Goal: Transaction & Acquisition: Register for event/course

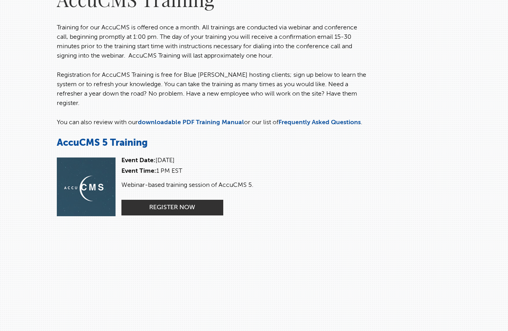
scroll to position [109, 0]
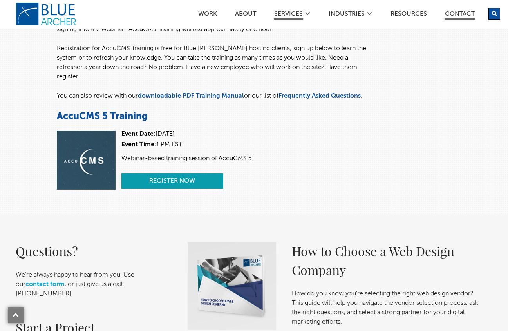
click at [191, 173] on link "Register Now" at bounding box center [172, 181] width 102 height 16
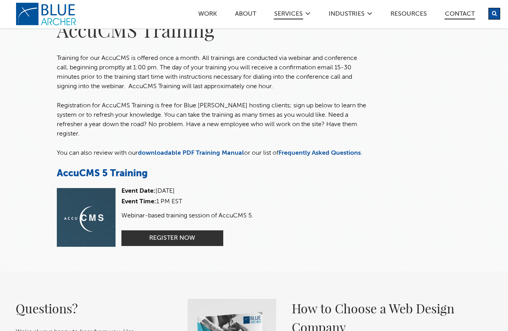
scroll to position [51, 0]
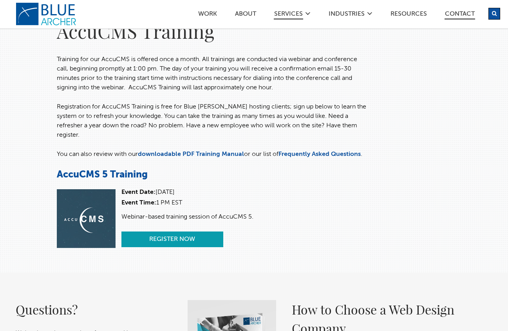
click at [134, 233] on link "Register Now" at bounding box center [172, 239] width 102 height 16
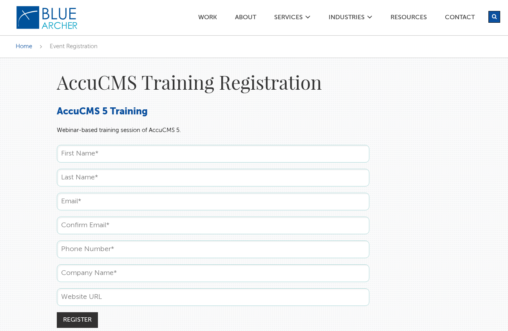
click at [107, 154] on input "text" at bounding box center [213, 154] width 312 height 18
type input "Makayla"
type input "[PERSON_NAME]"
type input "Makayla"
click at [76, 200] on input "text" at bounding box center [213, 202] width 312 height 18
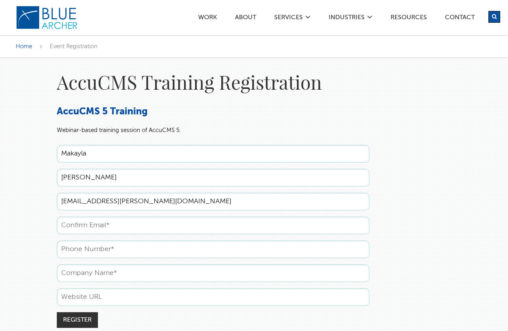
type input "[EMAIL_ADDRESS][PERSON_NAME][DOMAIN_NAME]"
click at [108, 219] on input "text" at bounding box center [213, 226] width 312 height 18
type input "[EMAIL_ADDRESS][PERSON_NAME][DOMAIN_NAME]"
click at [105, 246] on input "text" at bounding box center [213, 249] width 312 height 18
type input "[PHONE_NUMBER]"
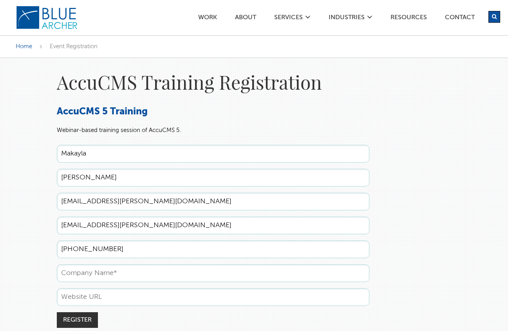
click at [388, 207] on div "AccuCMS Training Registration AccuCMS 5 Training Webinar-based training session…" at bounding box center [254, 203] width 508 height 291
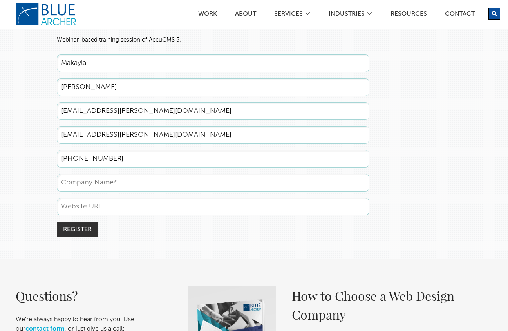
scroll to position [105, 0]
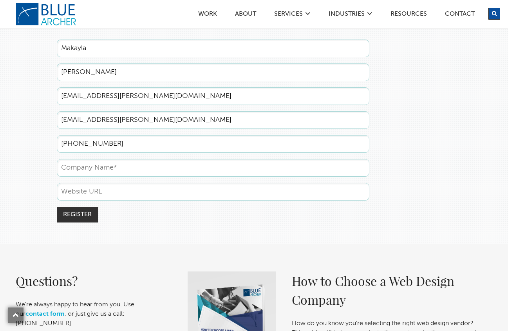
click at [67, 170] on input "text" at bounding box center [213, 168] width 312 height 18
type input "FHLBank Pittsbrugh"
click at [98, 186] on input "text" at bounding box center [213, 192] width 312 height 18
click at [97, 190] on input "text" at bounding box center [213, 192] width 312 height 18
paste input "[URL][DOMAIN_NAME]"
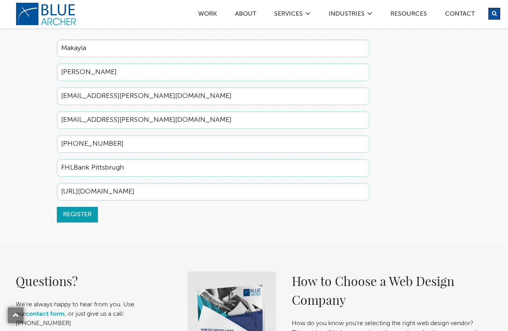
type input "[URL][DOMAIN_NAME]"
click at [84, 209] on input "Register" at bounding box center [77, 215] width 41 height 16
